Goal: Task Accomplishment & Management: Use online tool/utility

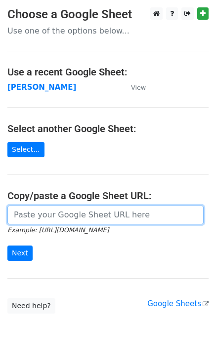
drag, startPoint x: 69, startPoint y: 219, endPoint x: 52, endPoint y: 223, distance: 17.5
click at [69, 219] on input "url" at bounding box center [105, 215] width 196 height 19
paste input "https://docs.google.com/spreadsheets/d/1JEEPwTIo8aHqeghqVj-OjXe1H__jCxcYXWxQf4j…"
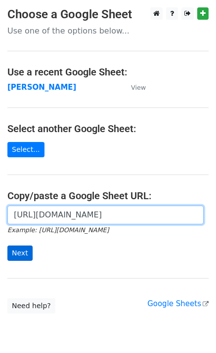
type input "https://docs.google.com/spreadsheets/d/1JEEPwTIo8aHqeghqVj-OjXe1H__jCxcYXWxQf4j…"
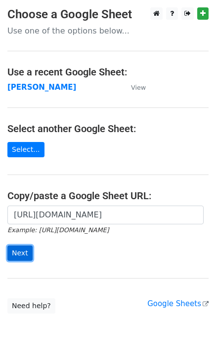
click at [15, 255] on input "Next" at bounding box center [19, 253] width 25 height 15
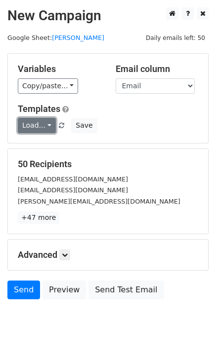
click at [29, 129] on link "Load..." at bounding box center [37, 125] width 38 height 15
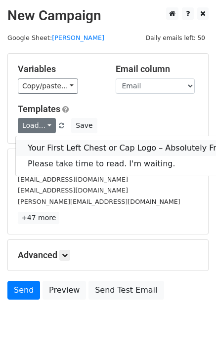
click at [49, 153] on link "Your First Left Chest or Cap Logo – Absolutely Free" at bounding box center [127, 148] width 222 height 16
